Goal: Task Accomplishment & Management: Manage account settings

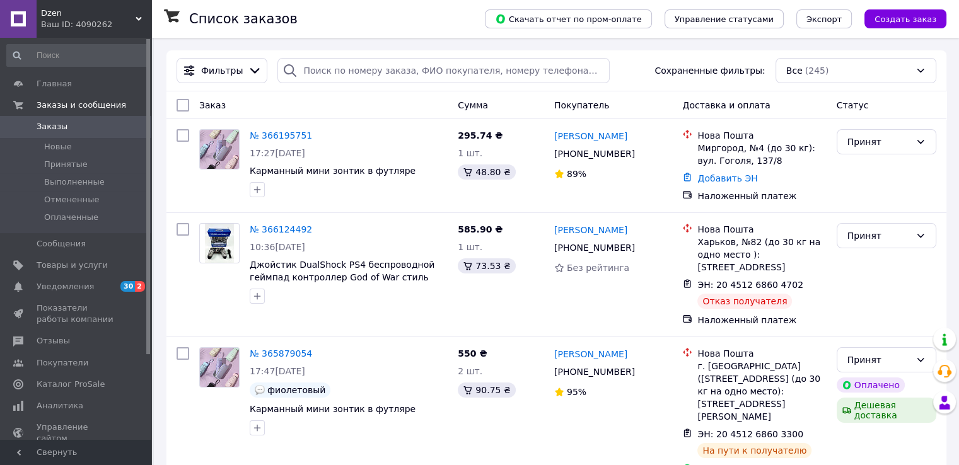
click at [52, 127] on span "Заказы" at bounding box center [52, 126] width 31 height 11
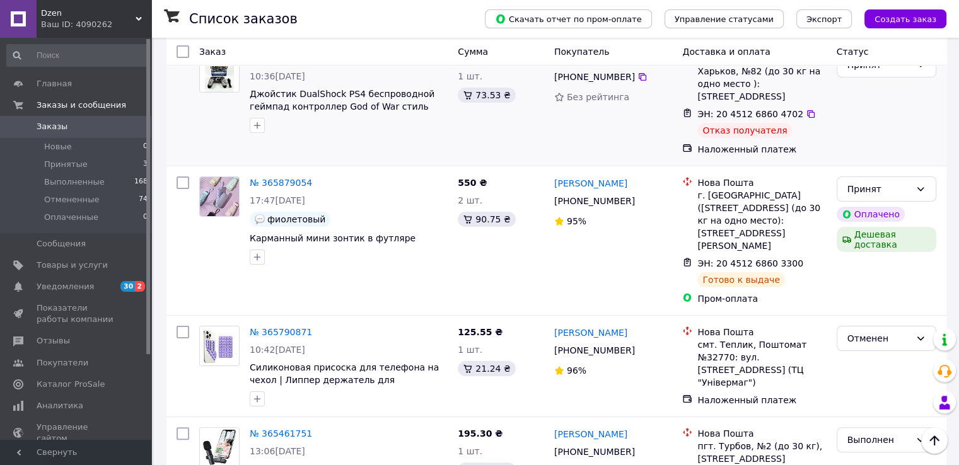
scroll to position [189, 0]
click at [74, 128] on span "Заказы" at bounding box center [77, 126] width 80 height 11
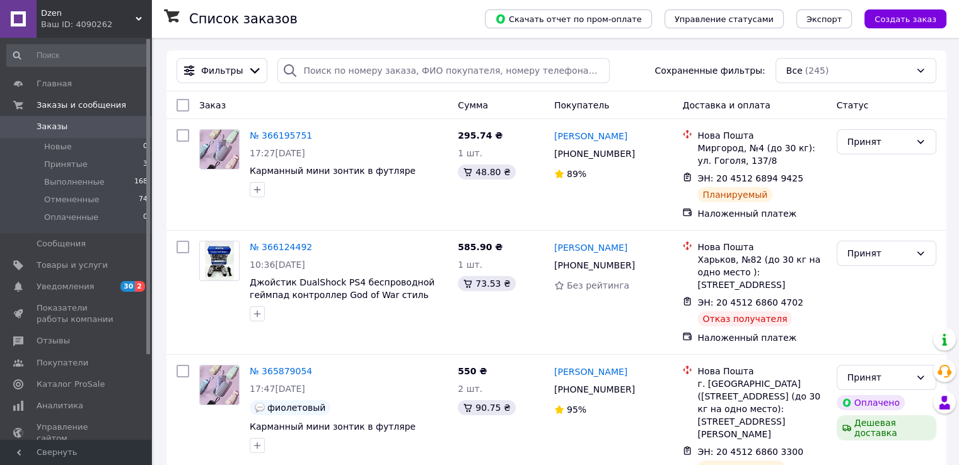
click at [51, 127] on span "Заказы" at bounding box center [52, 126] width 31 height 11
